Goal: Task Accomplishment & Management: Manage account settings

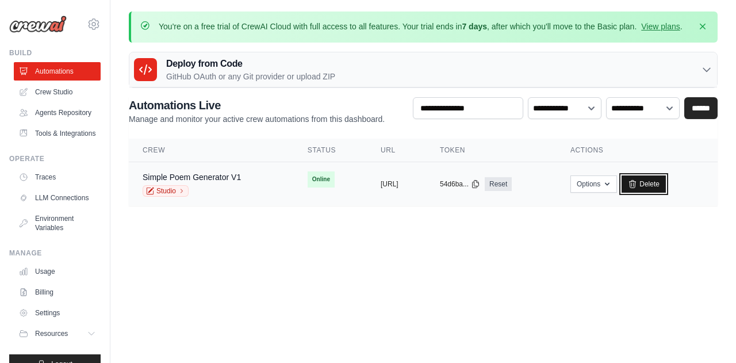
click at [666, 185] on link "Delete" at bounding box center [644, 183] width 44 height 17
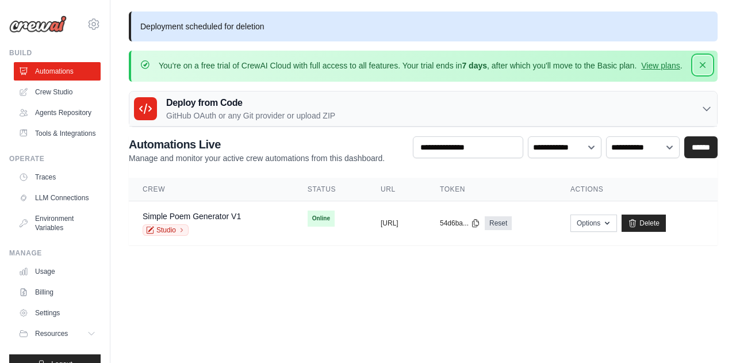
click at [704, 67] on icon "button" at bounding box center [703, 65] width 6 height 6
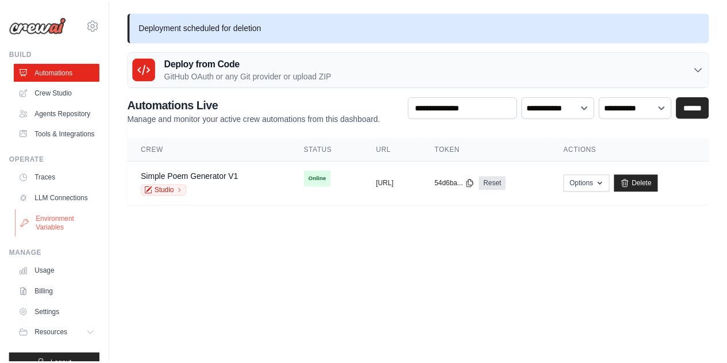
scroll to position [47, 0]
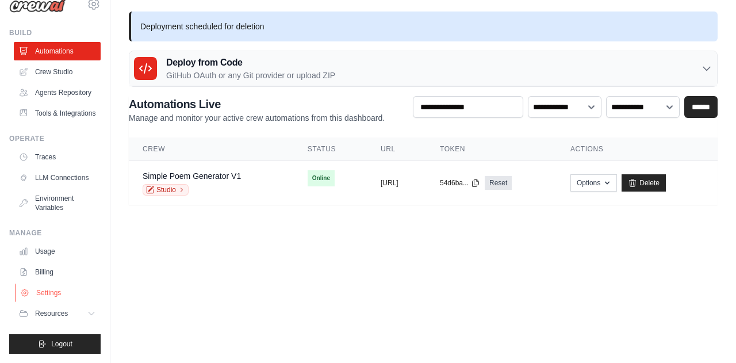
click at [48, 291] on link "Settings" at bounding box center [58, 292] width 87 height 18
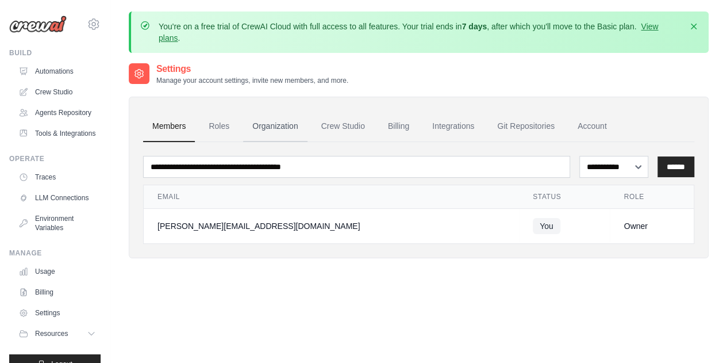
click at [282, 121] on link "Organization" at bounding box center [275, 126] width 64 height 31
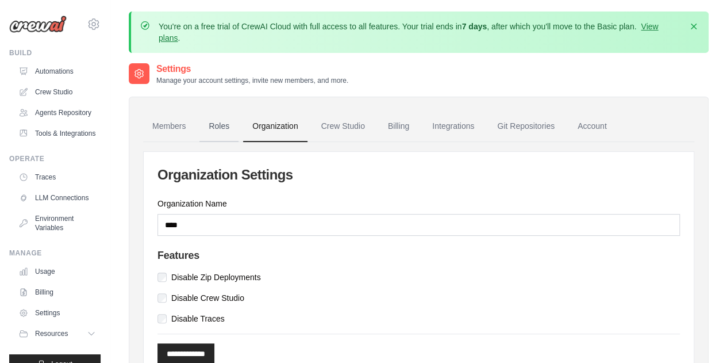
click at [215, 121] on link "Roles" at bounding box center [219, 126] width 39 height 31
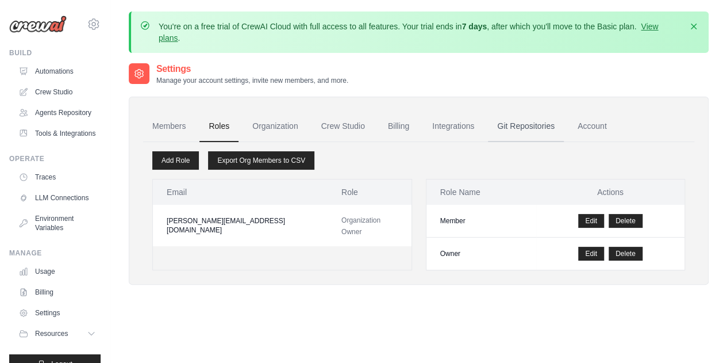
click at [549, 132] on link "Git Repositories" at bounding box center [526, 126] width 76 height 31
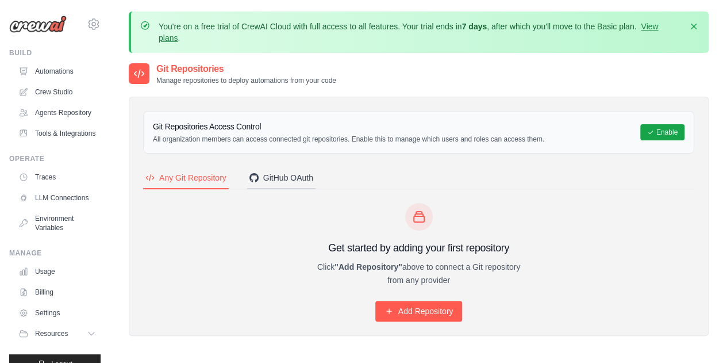
click at [269, 181] on div "GitHub OAuth" at bounding box center [282, 177] width 64 height 11
